Goal: Book appointment/travel/reservation

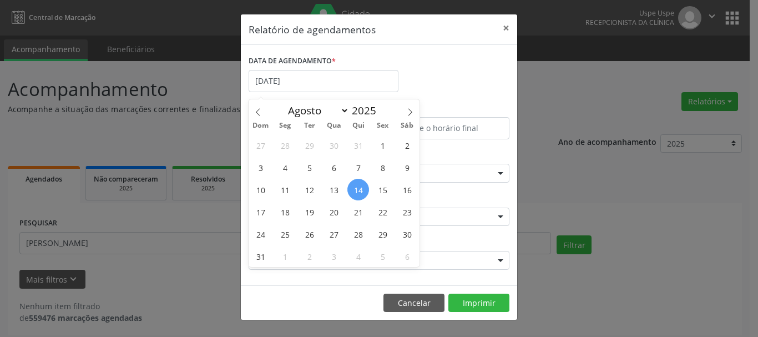
select select "7"
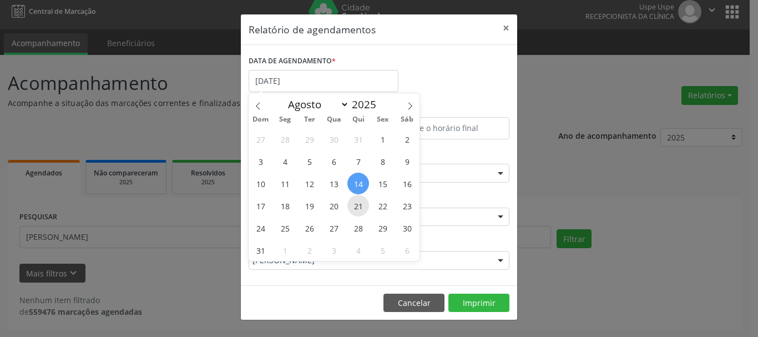
click at [362, 201] on span "21" at bounding box center [358, 206] width 22 height 22
type input "[DATE]"
click at [352, 198] on span "21" at bounding box center [358, 206] width 22 height 22
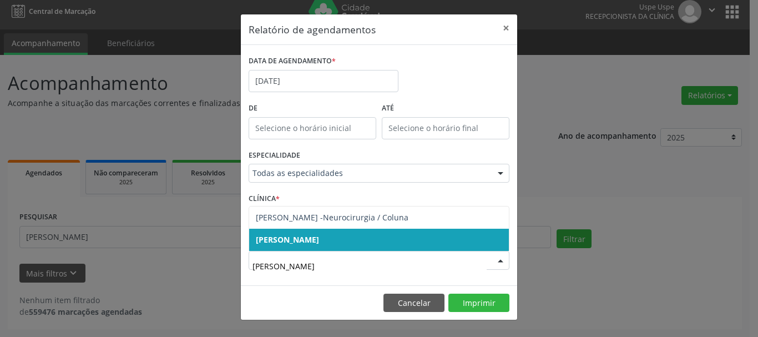
type input "[PERSON_NAME]"
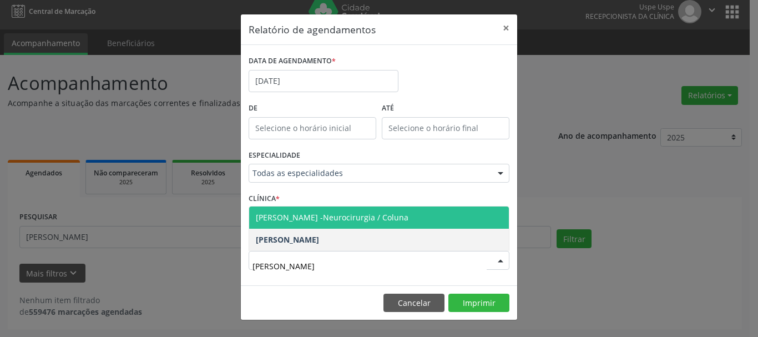
click at [383, 217] on span "[PERSON_NAME] -Neurocirurgia / Coluna" at bounding box center [332, 217] width 152 height 11
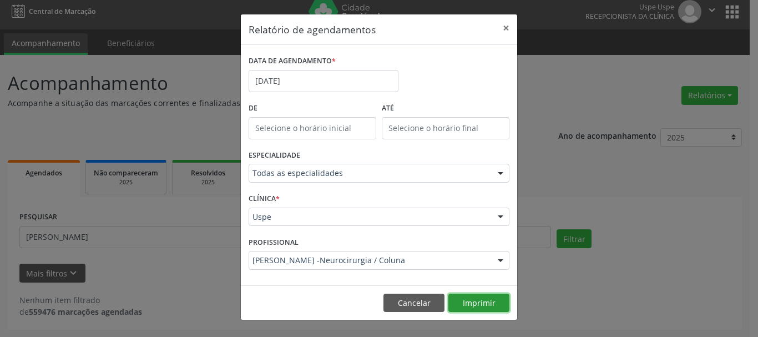
click at [484, 298] on button "Imprimir" at bounding box center [478, 302] width 61 height 19
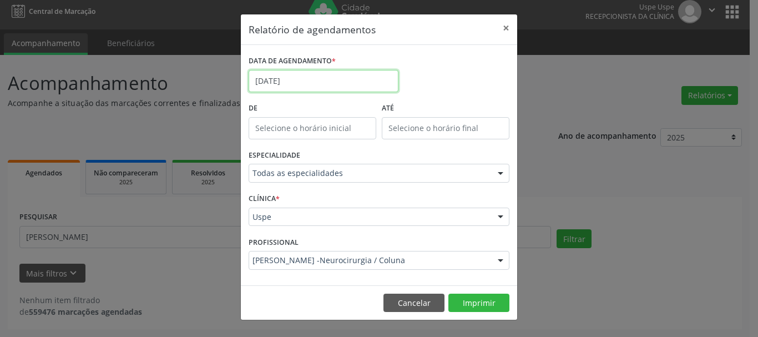
click at [342, 83] on input "[DATE]" at bounding box center [323, 81] width 150 height 22
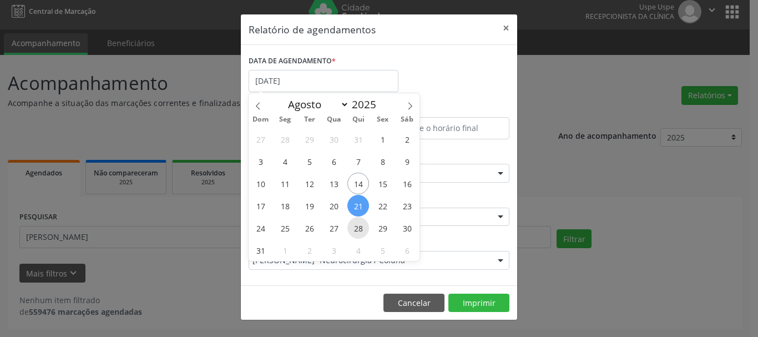
click at [356, 223] on span "28" at bounding box center [358, 228] width 22 height 22
type input "[DATE]"
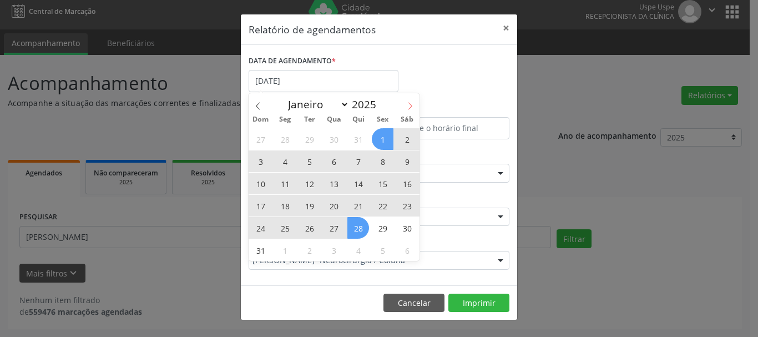
click at [408, 109] on icon at bounding box center [410, 105] width 4 height 7
select select "8"
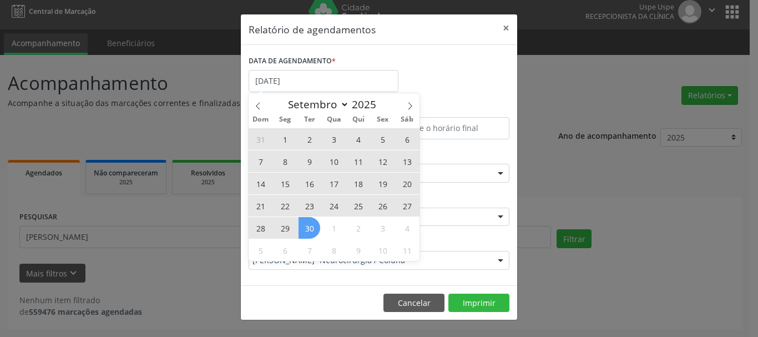
click at [304, 228] on span "30" at bounding box center [309, 228] width 22 height 22
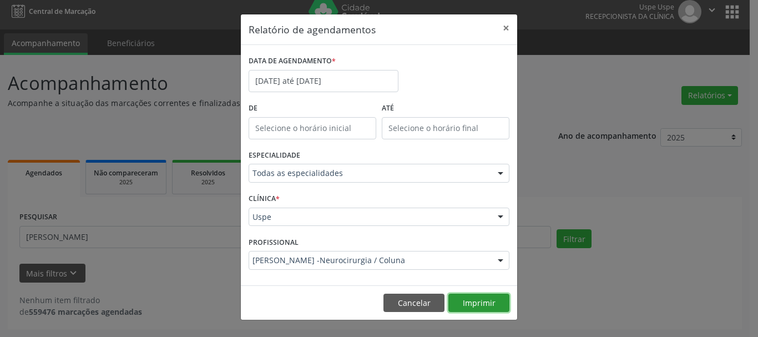
click at [480, 308] on button "Imprimir" at bounding box center [478, 302] width 61 height 19
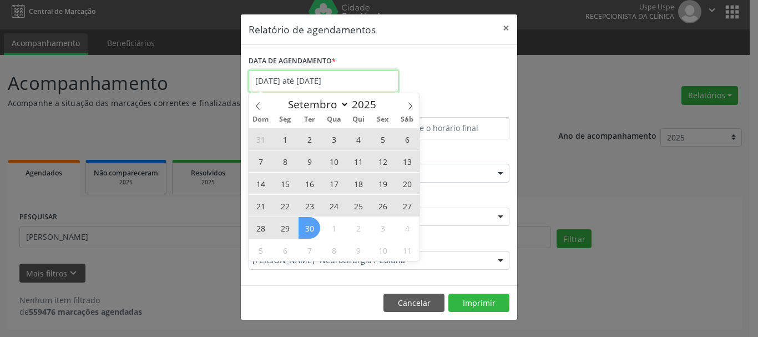
click at [329, 81] on input "[DATE] até [DATE]" at bounding box center [323, 81] width 150 height 22
click at [357, 165] on span "11" at bounding box center [358, 161] width 22 height 22
type input "[DATE]"
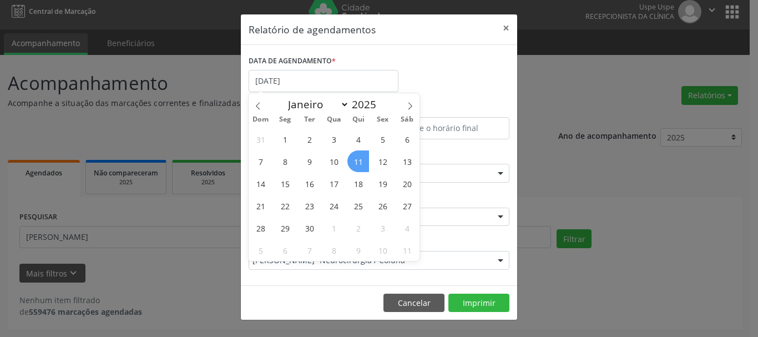
click at [357, 165] on span "11" at bounding box center [358, 161] width 22 height 22
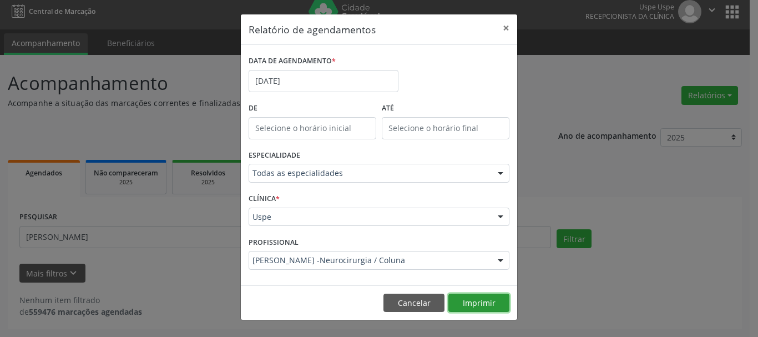
click at [479, 300] on button "Imprimir" at bounding box center [478, 302] width 61 height 19
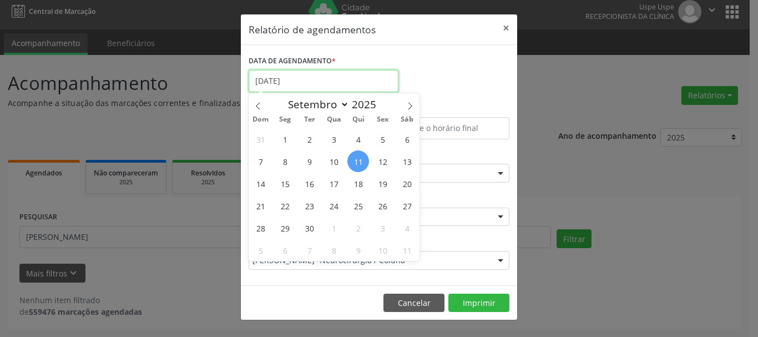
click at [277, 77] on input "[DATE]" at bounding box center [323, 81] width 150 height 22
click at [261, 100] on span at bounding box center [257, 102] width 19 height 19
select select "7"
click at [304, 204] on span "19" at bounding box center [309, 206] width 22 height 22
type input "[DATE]"
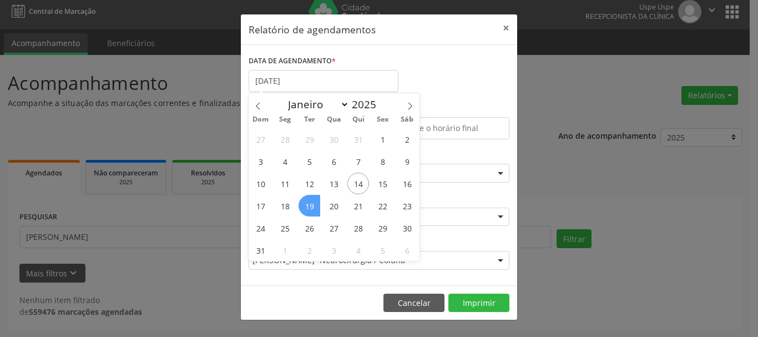
click at [304, 204] on span "19" at bounding box center [309, 206] width 22 height 22
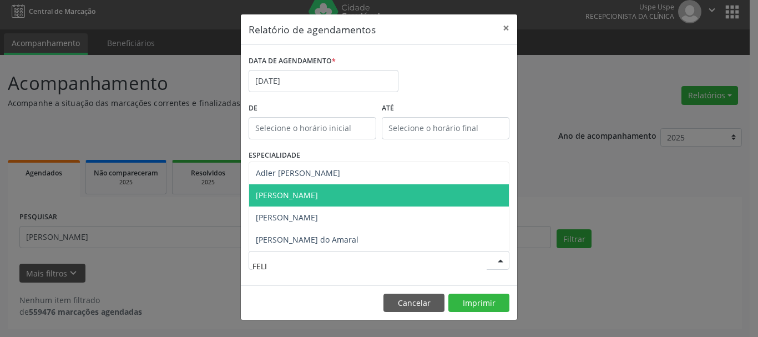
click at [316, 199] on span "[PERSON_NAME]" at bounding box center [287, 195] width 62 height 11
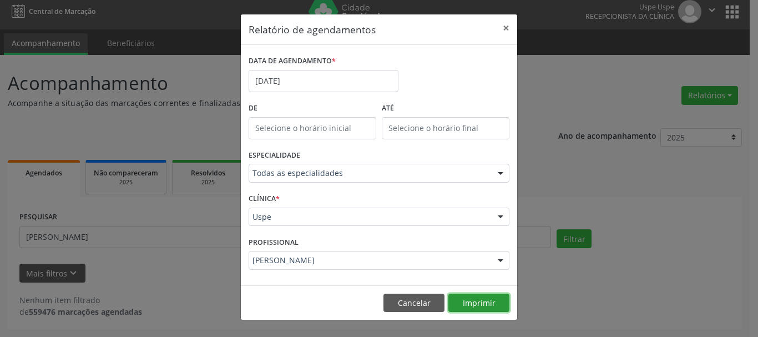
click at [487, 304] on button "Imprimir" at bounding box center [478, 302] width 61 height 19
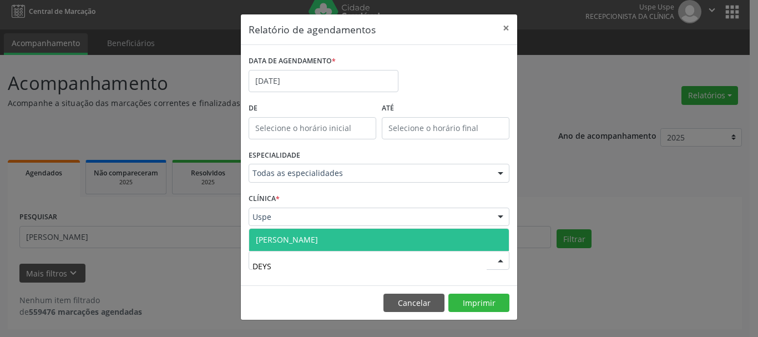
click at [296, 238] on span "[PERSON_NAME]" at bounding box center [287, 239] width 62 height 11
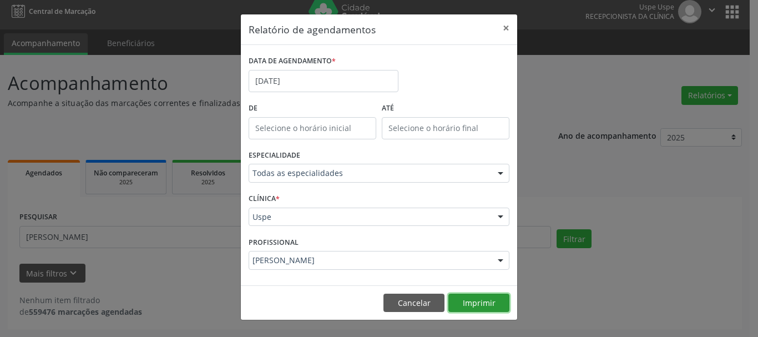
click at [472, 299] on button "Imprimir" at bounding box center [478, 302] width 61 height 19
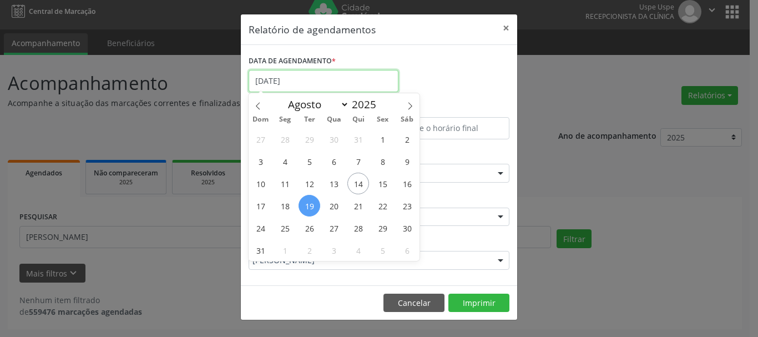
click at [328, 76] on input "[DATE]" at bounding box center [323, 81] width 150 height 22
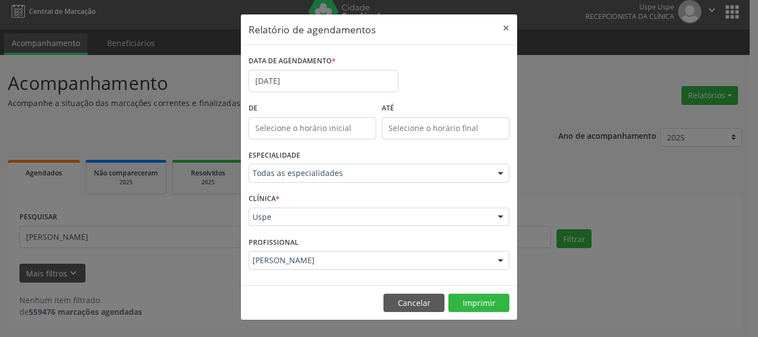
click at [339, 271] on div "PROFISSIONAL [PERSON_NAME] Todos os profissionais Aderaldo [PERSON_NAME] [PERSO…" at bounding box center [379, 254] width 266 height 43
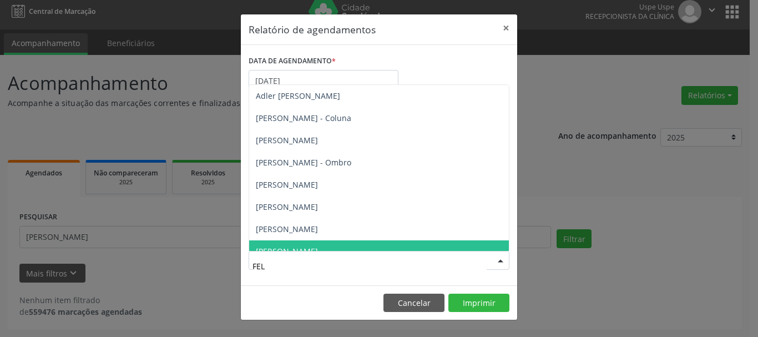
type input "FELI"
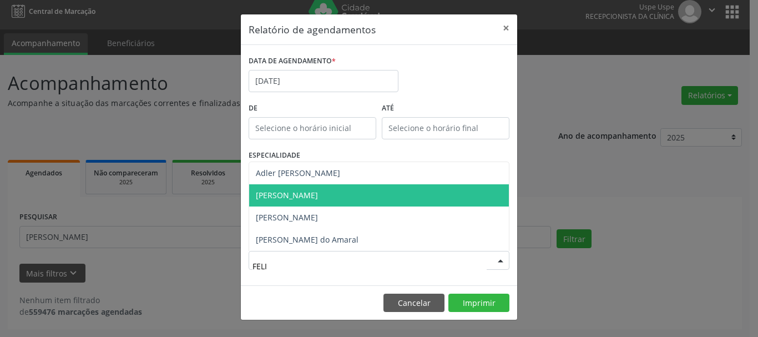
click at [318, 196] on span "[PERSON_NAME]" at bounding box center [287, 195] width 62 height 11
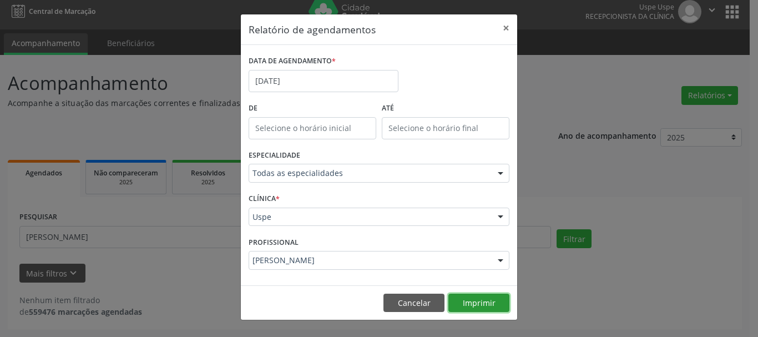
click at [503, 308] on button "Imprimir" at bounding box center [478, 302] width 61 height 19
